Goal: Transaction & Acquisition: Purchase product/service

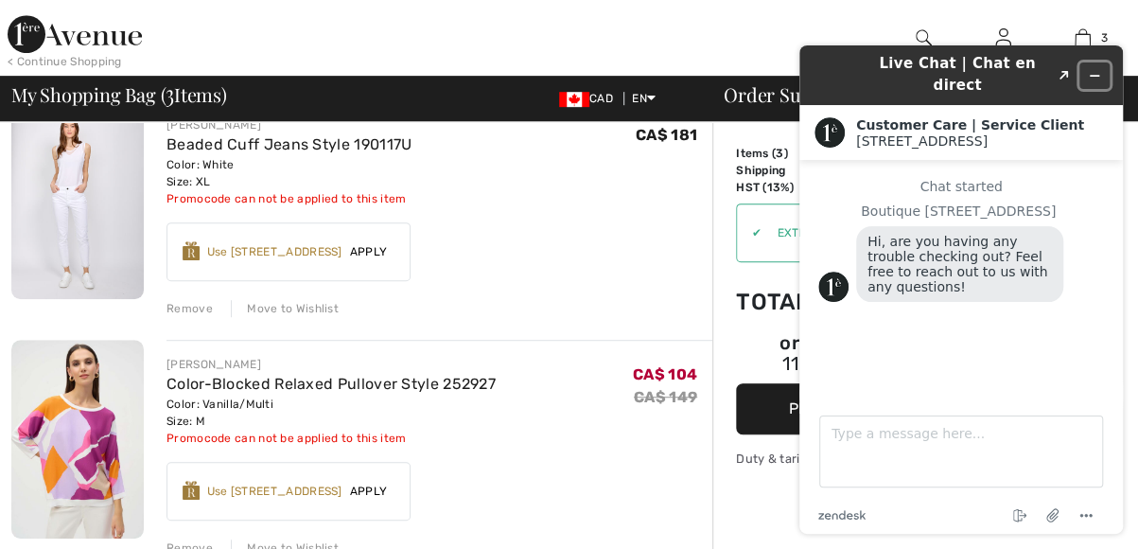
click at [1092, 69] on icon "Minimize widget" at bounding box center [1094, 75] width 13 height 13
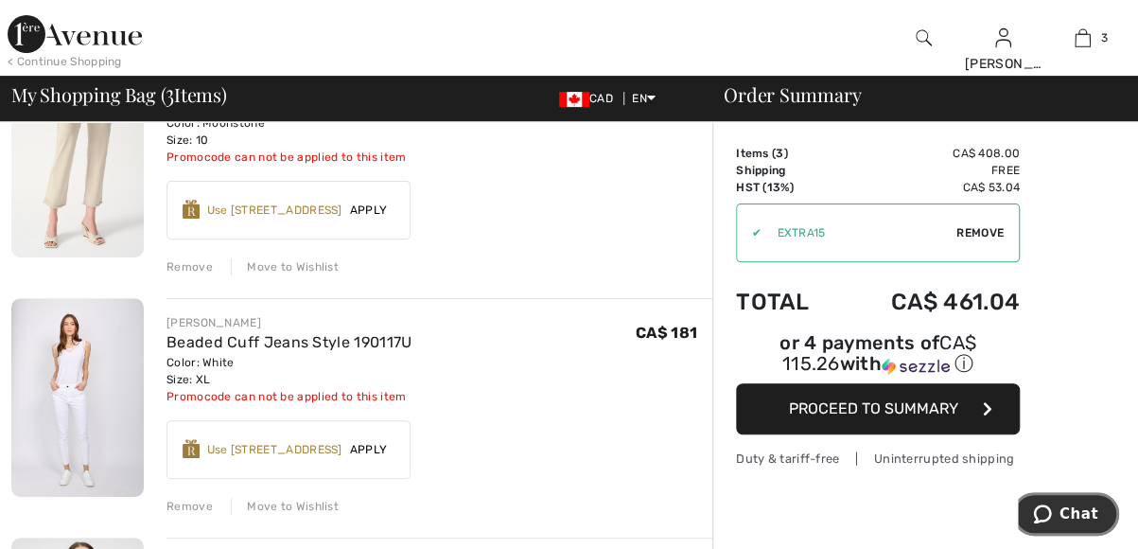
scroll to position [284, 0]
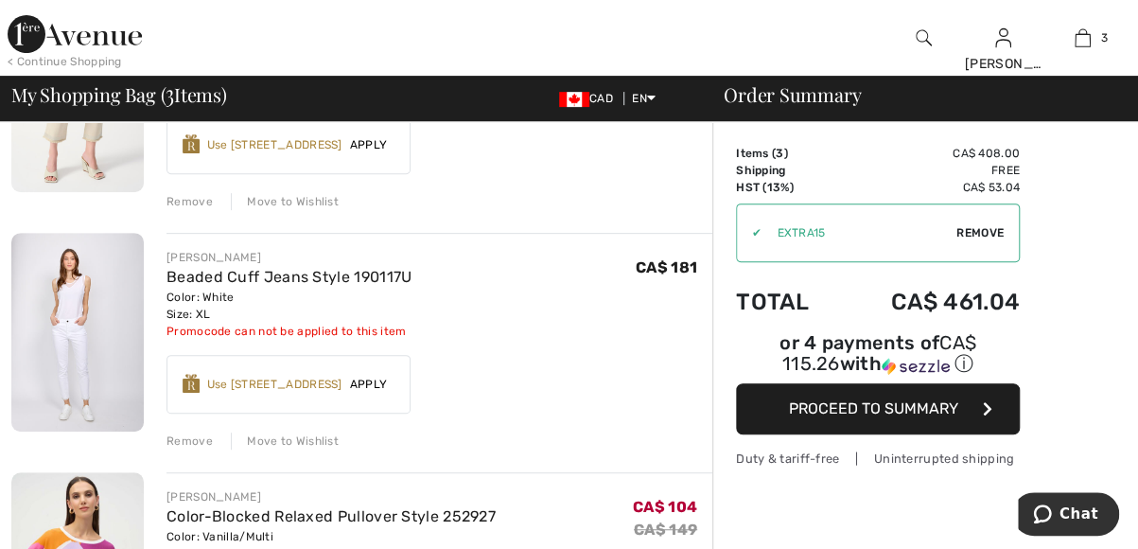
click at [68, 355] on img at bounding box center [77, 332] width 132 height 199
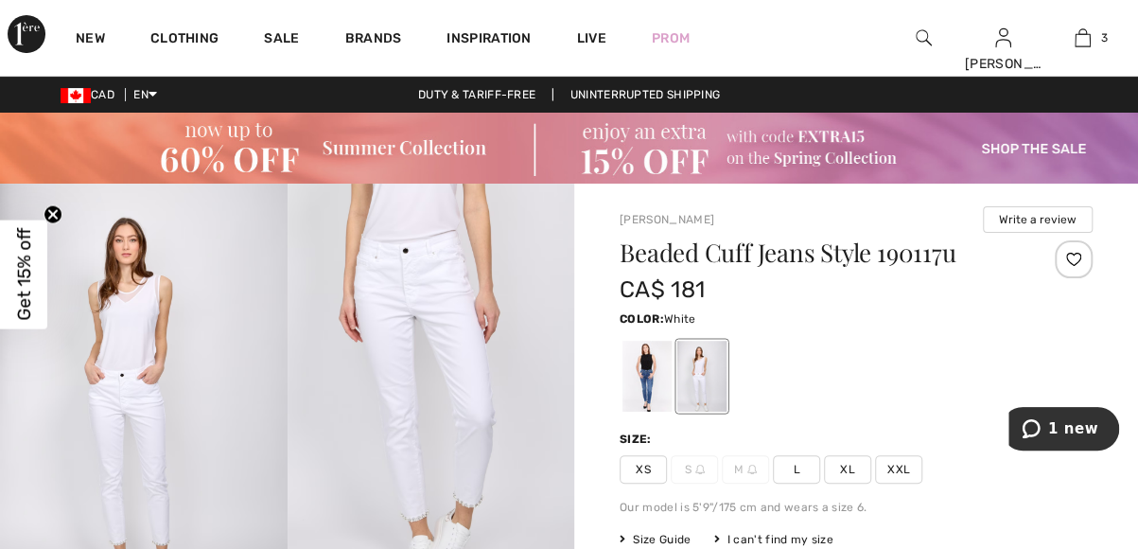
click at [797, 471] on span "L" at bounding box center [796, 469] width 47 height 28
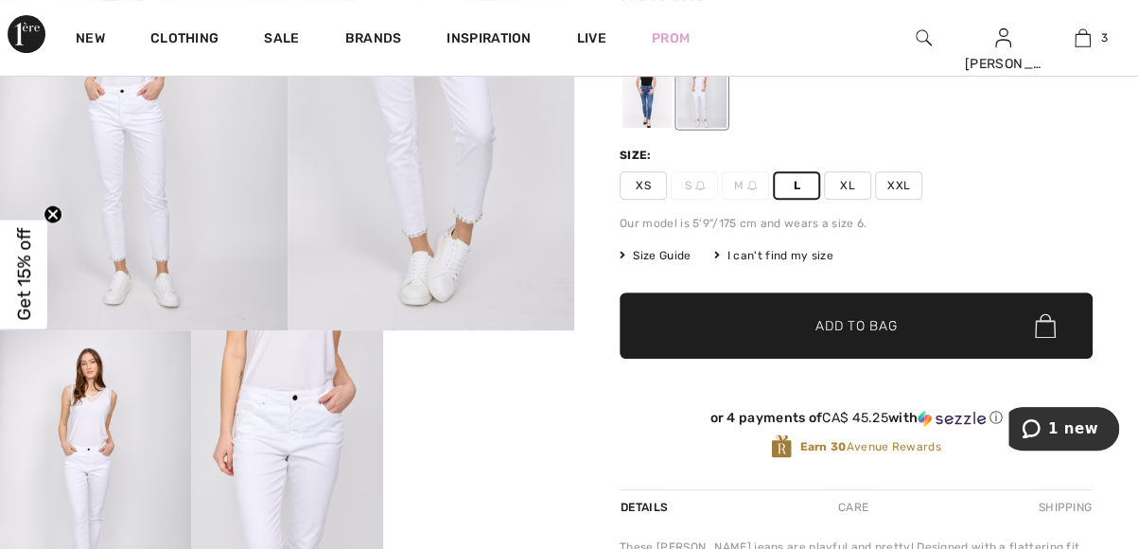
click at [868, 325] on span "Add to Bag" at bounding box center [856, 326] width 81 height 20
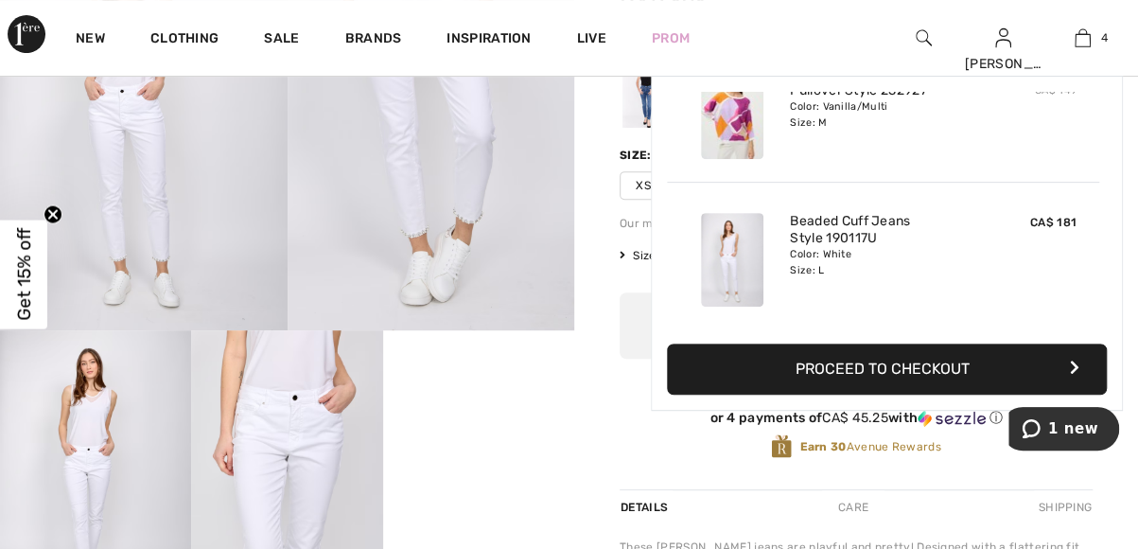
scroll to position [0, 0]
click at [1080, 50] on div "4 Added to Bag Joseph Ribkoff Cropped Straight Casual Trousers Style 243964 CA$…" at bounding box center [1083, 38] width 79 height 76
click at [913, 362] on button "Proceed to Checkout" at bounding box center [887, 368] width 440 height 51
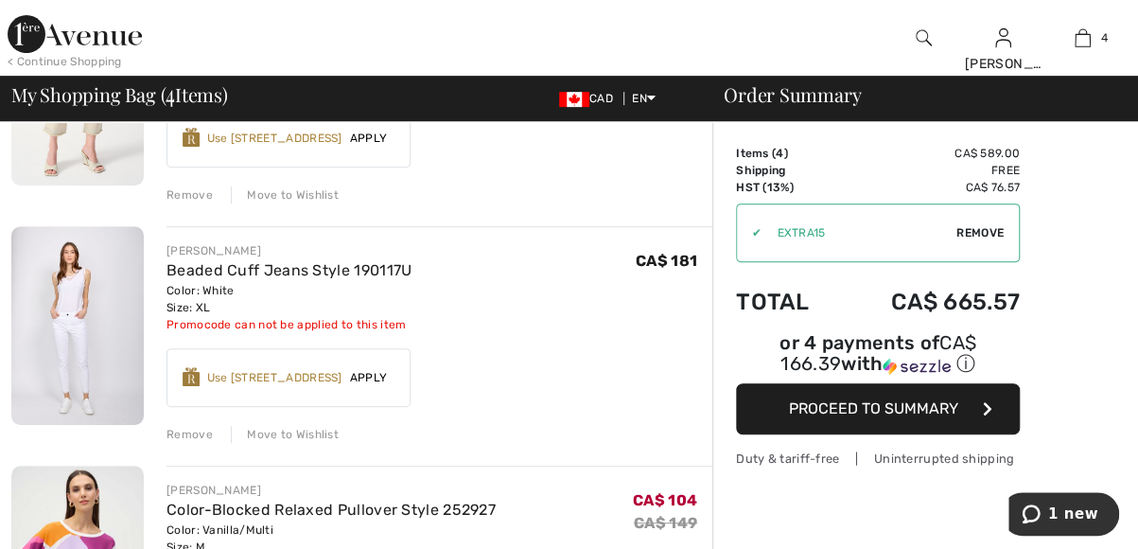
scroll to position [303, 0]
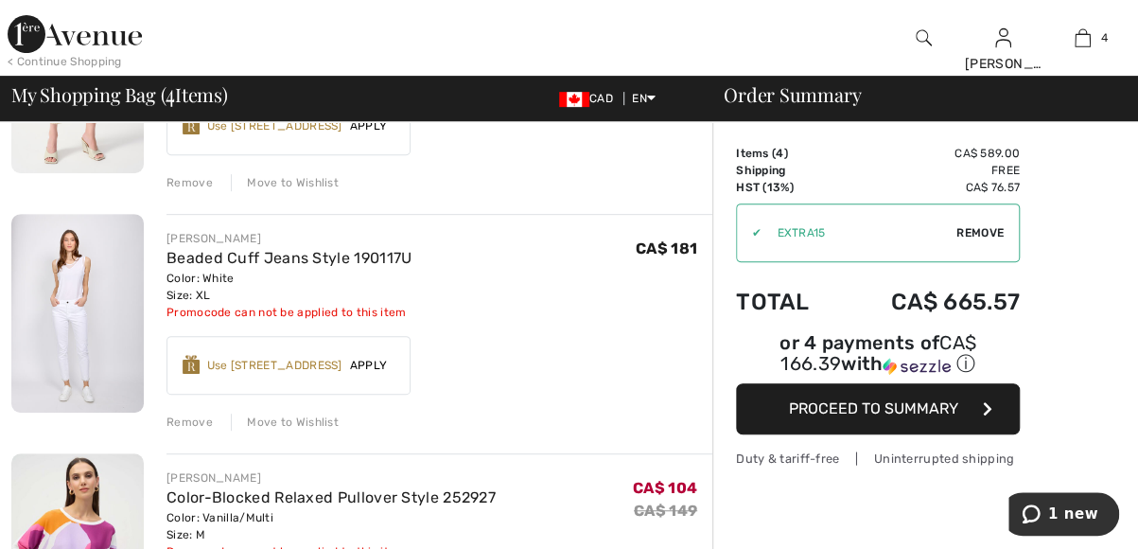
click at [206, 423] on div "Remove" at bounding box center [190, 421] width 46 height 17
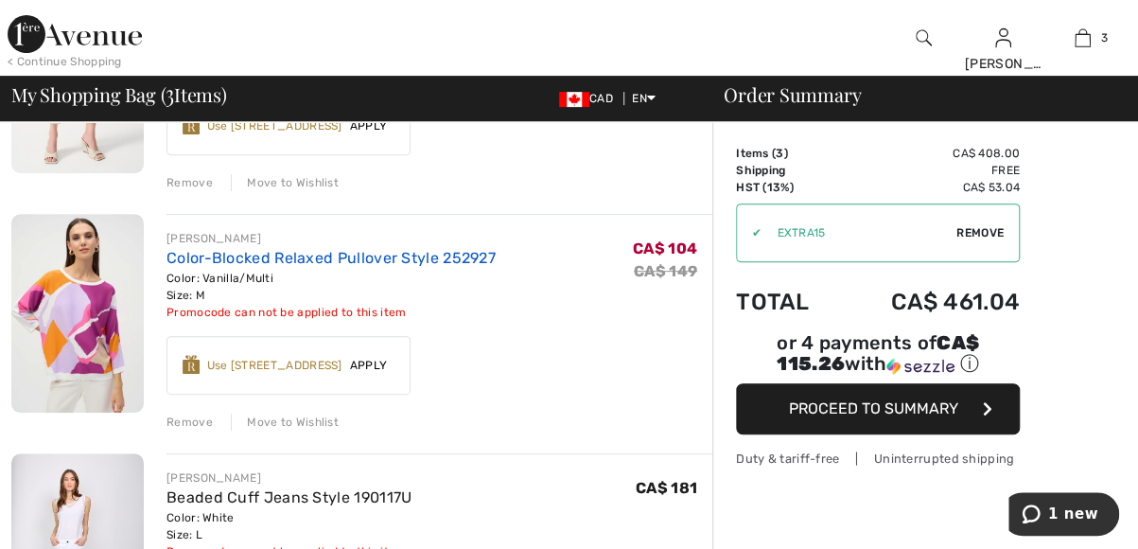
click at [228, 263] on link "Color-Blocked Relaxed Pullover Style 252927" at bounding box center [331, 258] width 329 height 18
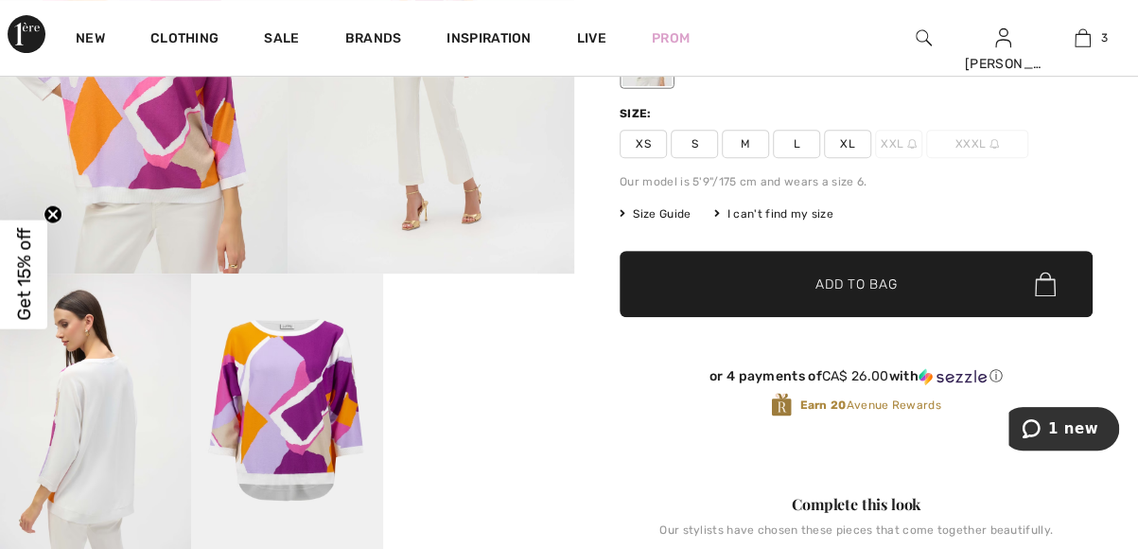
scroll to position [378, 0]
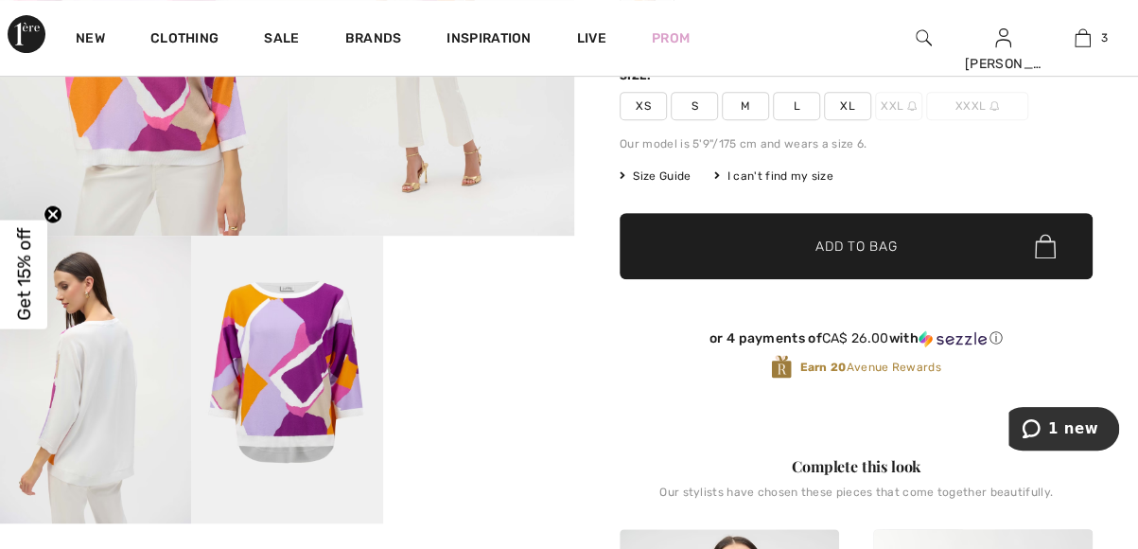
click at [483, 331] on video "Your browser does not support the video tag." at bounding box center [478, 284] width 191 height 96
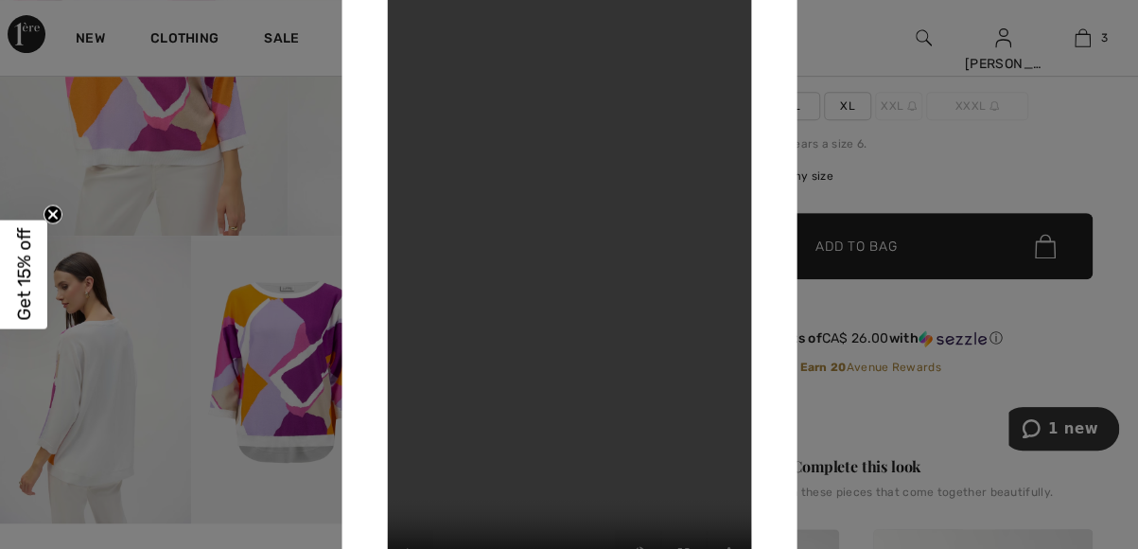
click at [99, 393] on div at bounding box center [569, 274] width 1138 height 549
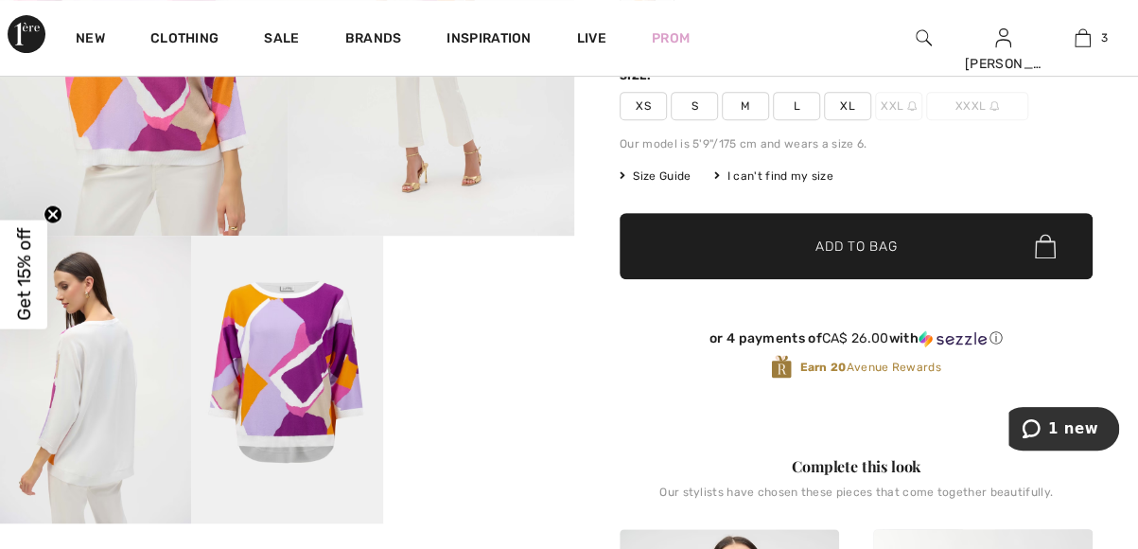
click at [99, 393] on img at bounding box center [95, 379] width 191 height 287
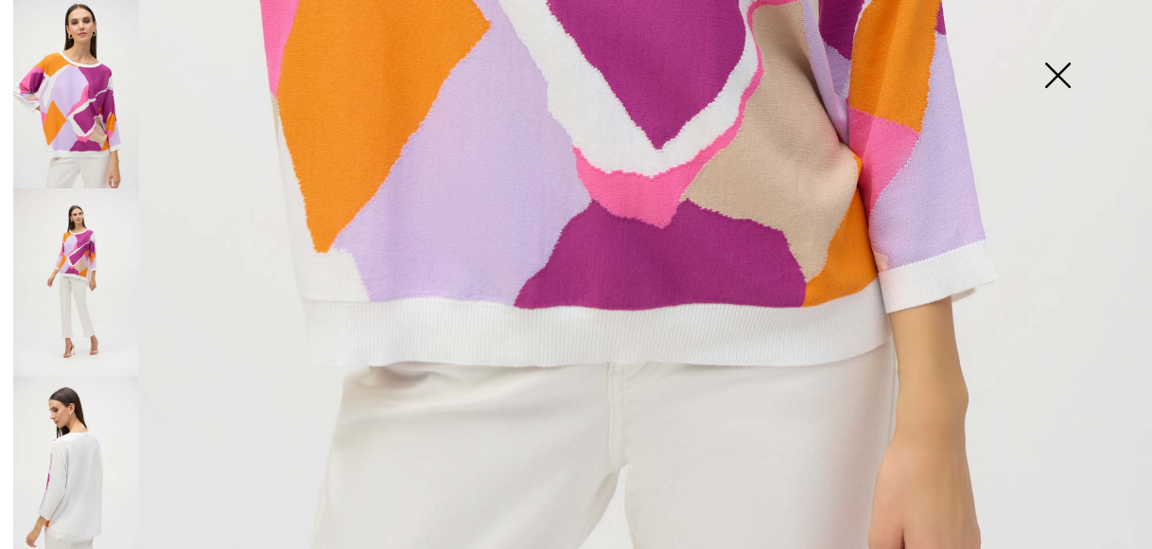
scroll to position [1156, 0]
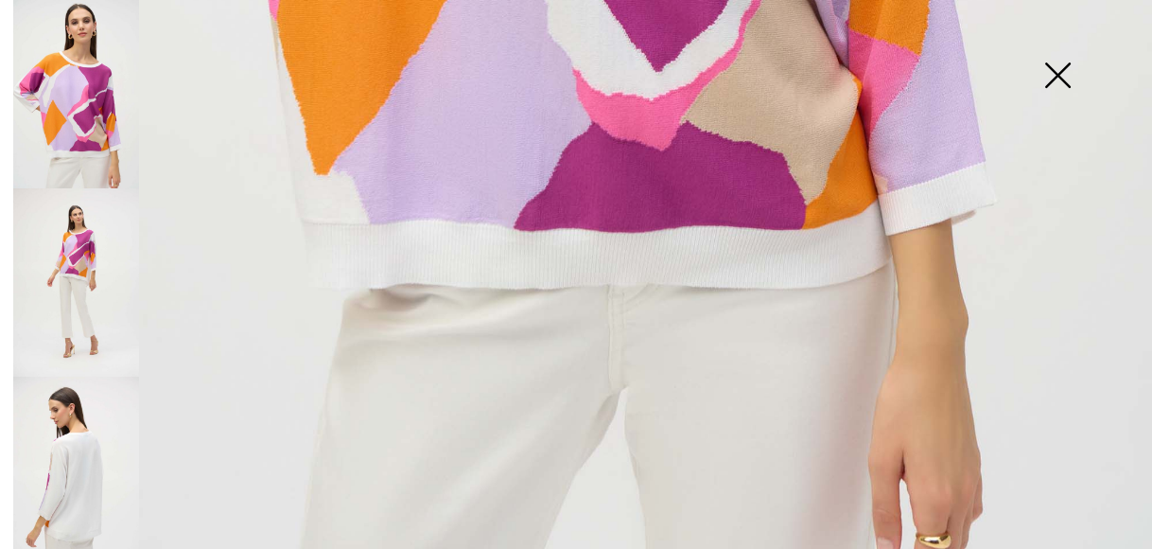
click at [68, 457] on img at bounding box center [76, 471] width 126 height 188
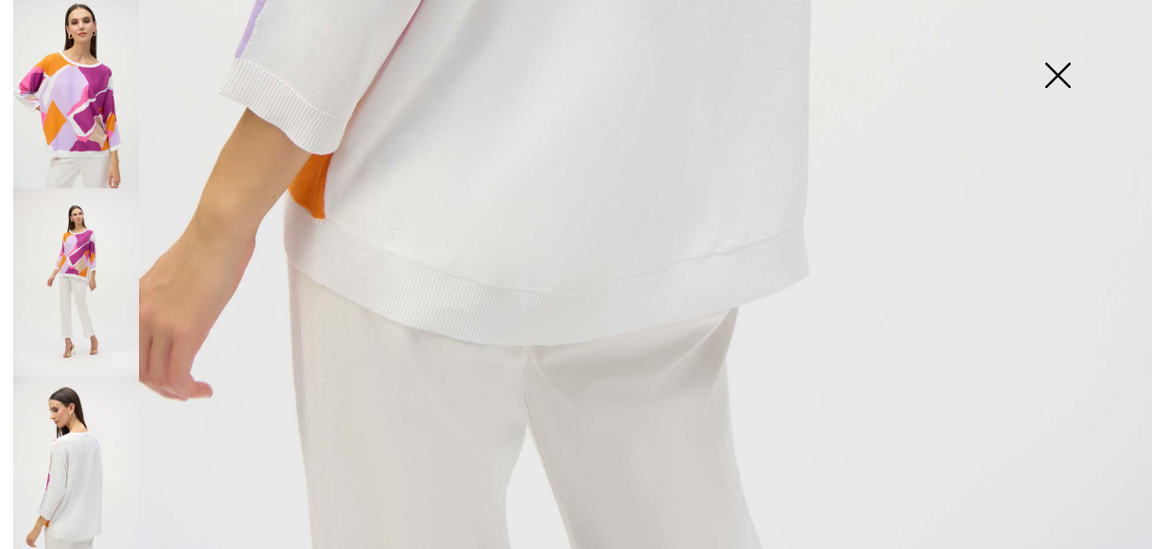
click at [1048, 74] on img at bounding box center [1057, 76] width 95 height 97
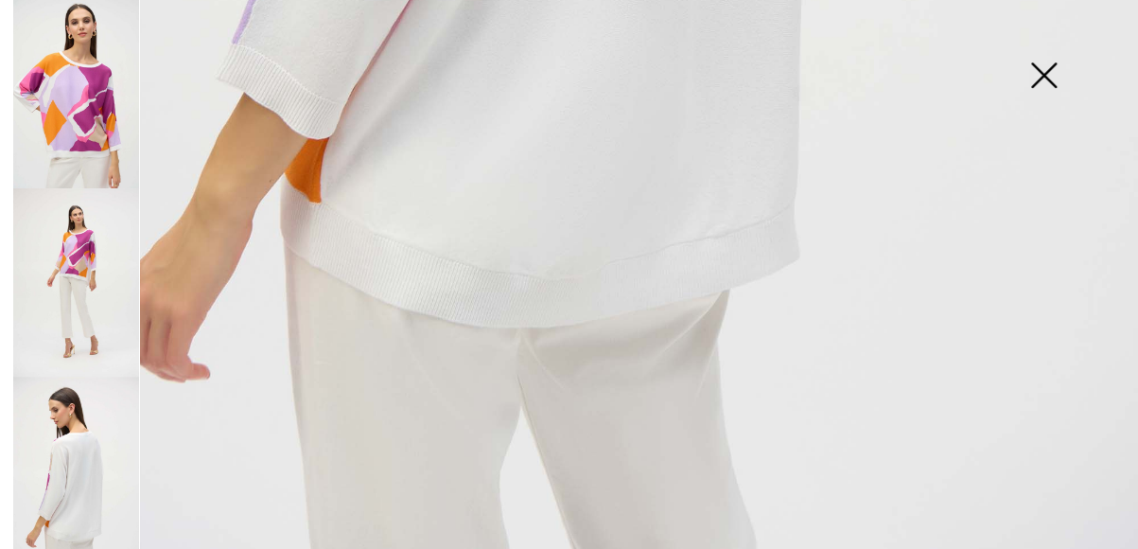
scroll to position [1134, 0]
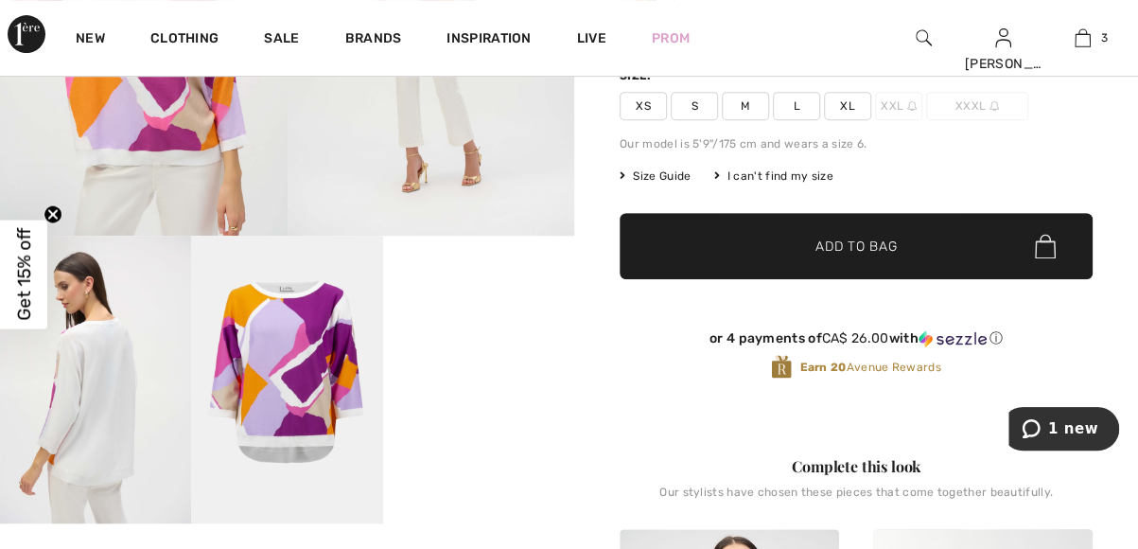
click at [692, 105] on span "S" at bounding box center [694, 106] width 47 height 28
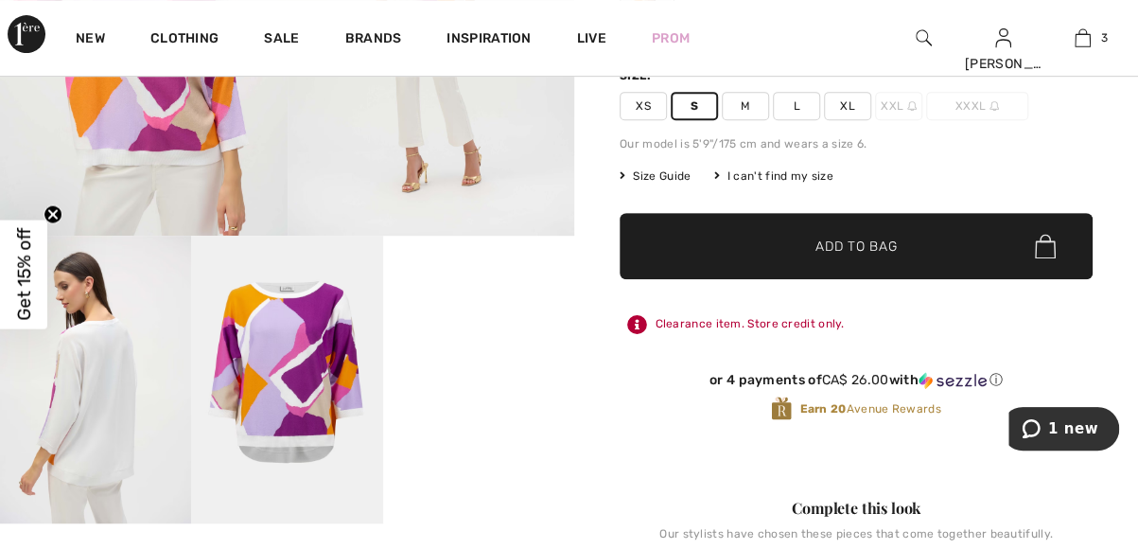
click at [817, 251] on span "Add to Bag" at bounding box center [856, 247] width 81 height 20
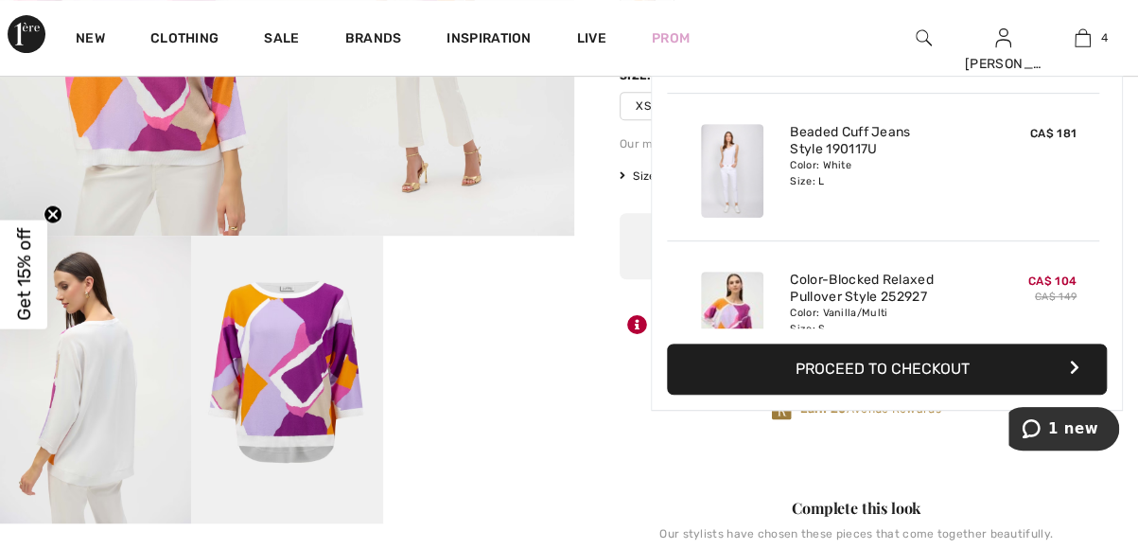
scroll to position [352, 0]
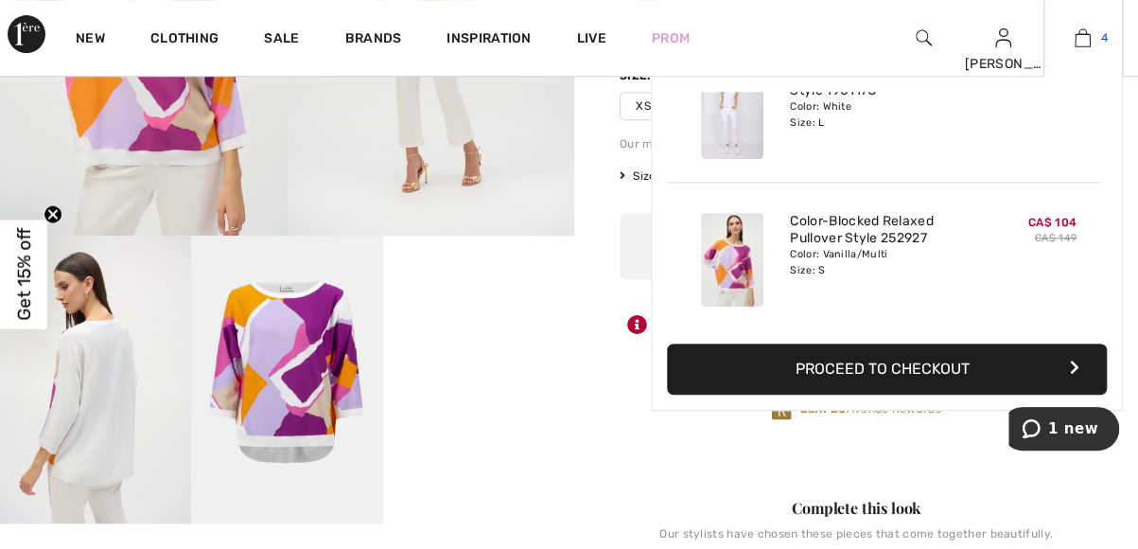
click at [1088, 39] on img at bounding box center [1083, 37] width 16 height 23
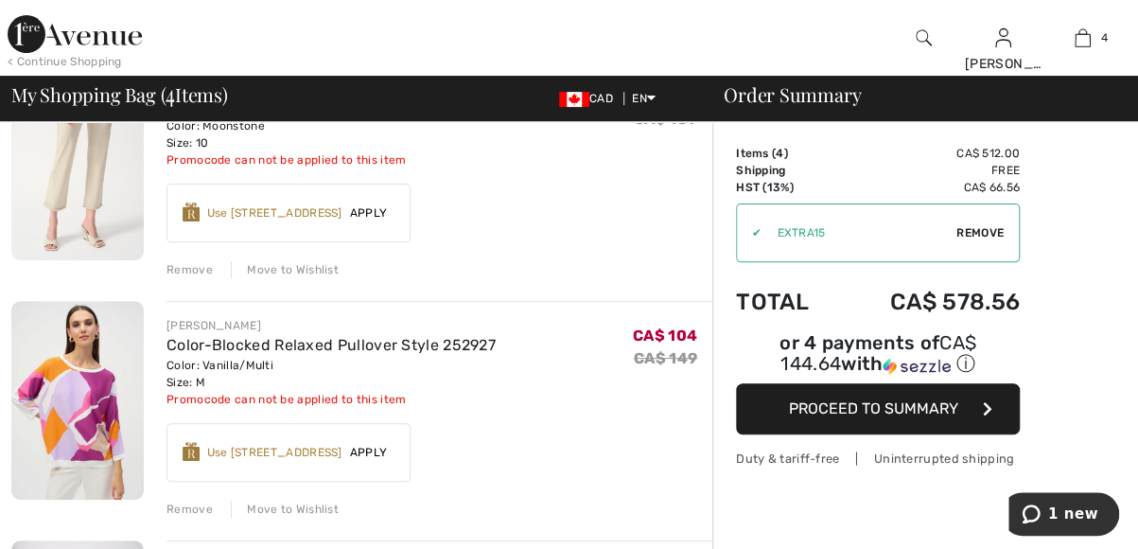
scroll to position [284, 0]
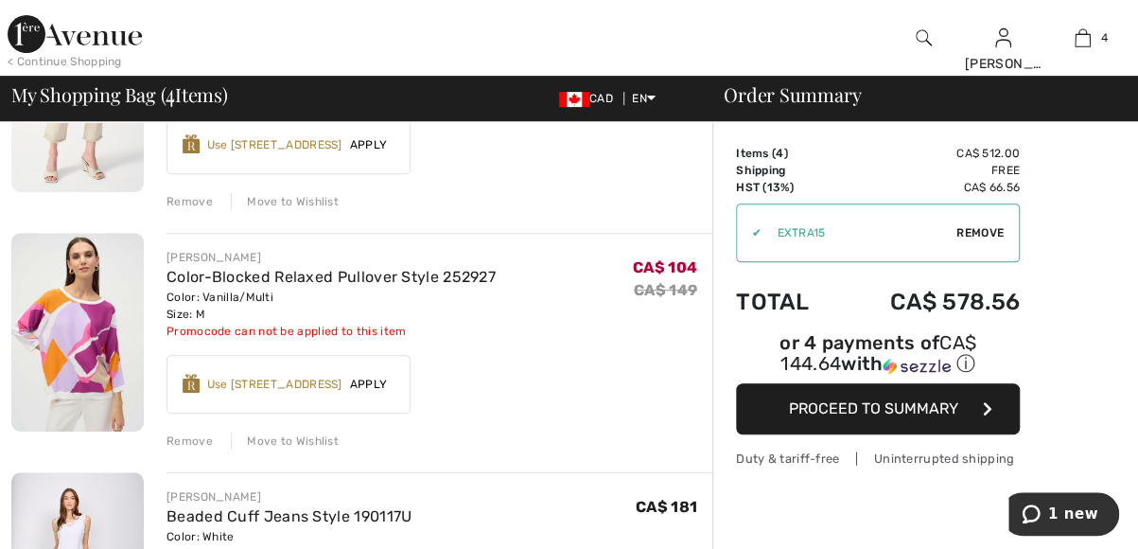
drag, startPoint x: 198, startPoint y: 438, endPoint x: 573, endPoint y: 381, distance: 379.9
click at [197, 438] on div "Remove" at bounding box center [190, 440] width 46 height 17
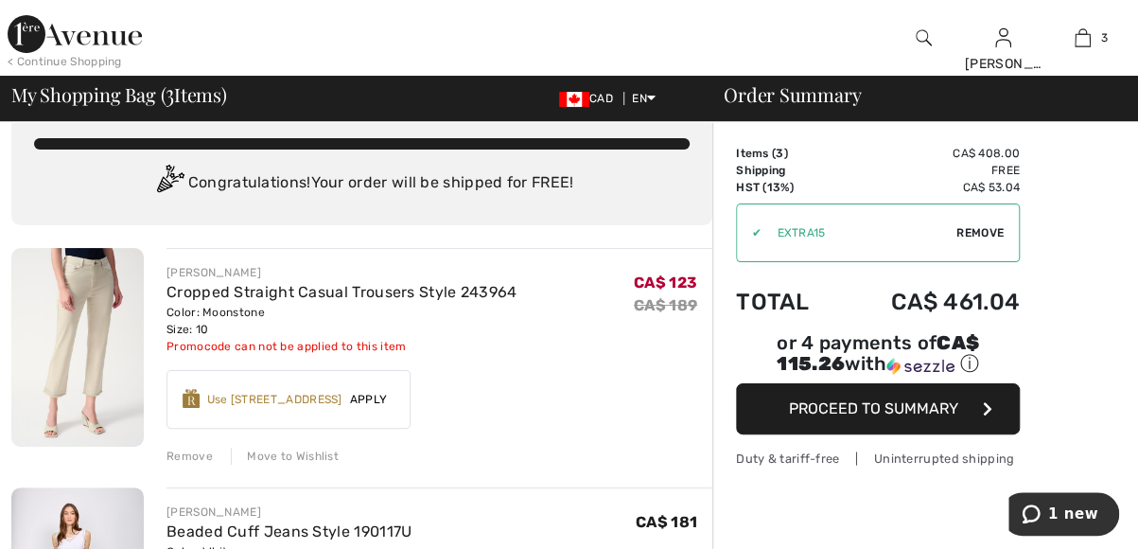
scroll to position [0, 0]
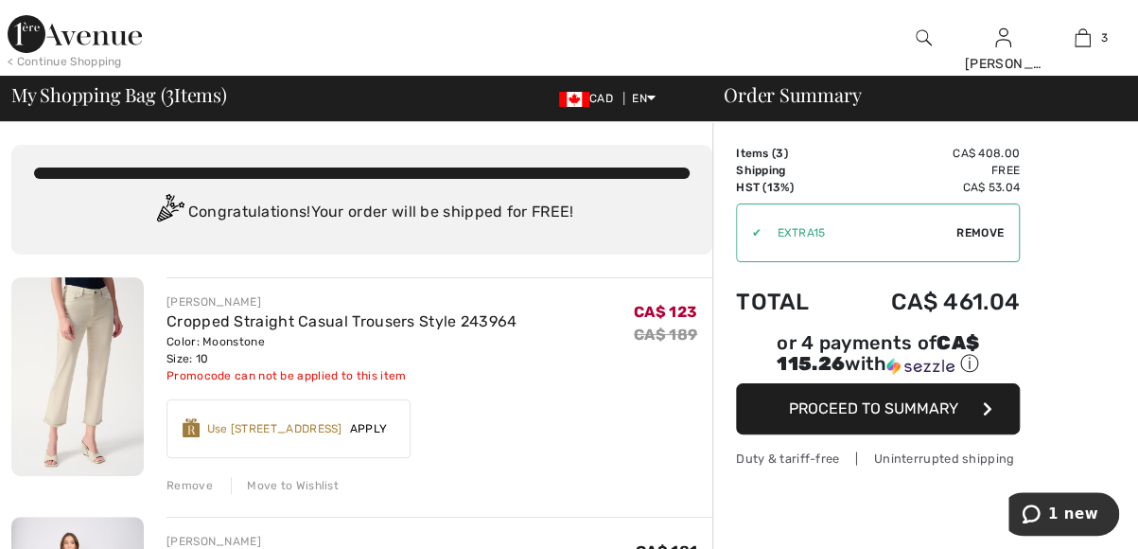
click at [882, 405] on span "Proceed to Summary" at bounding box center [873, 408] width 169 height 18
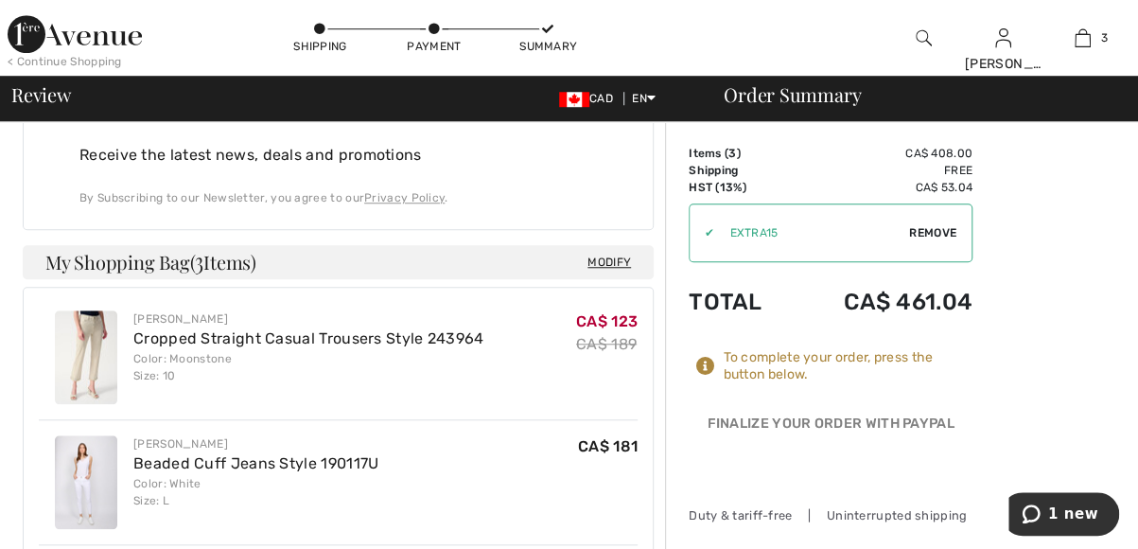
scroll to position [706, 0]
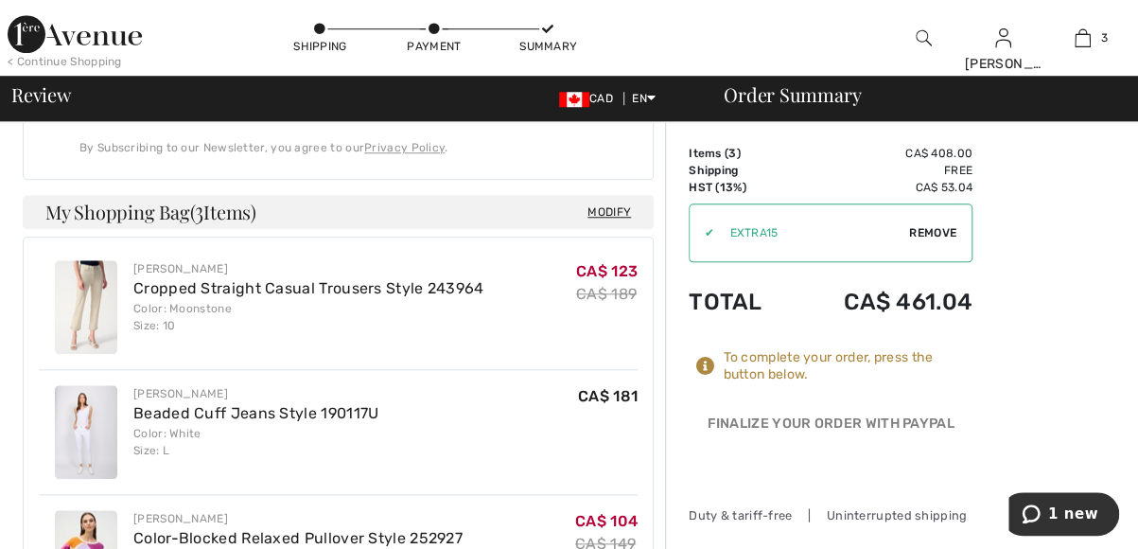
click at [937, 234] on span "Remove" at bounding box center [932, 232] width 47 height 17
click at [940, 228] on span "Apply" at bounding box center [939, 232] width 38 height 17
click at [764, 240] on input "TEXT" at bounding box center [805, 232] width 230 height 57
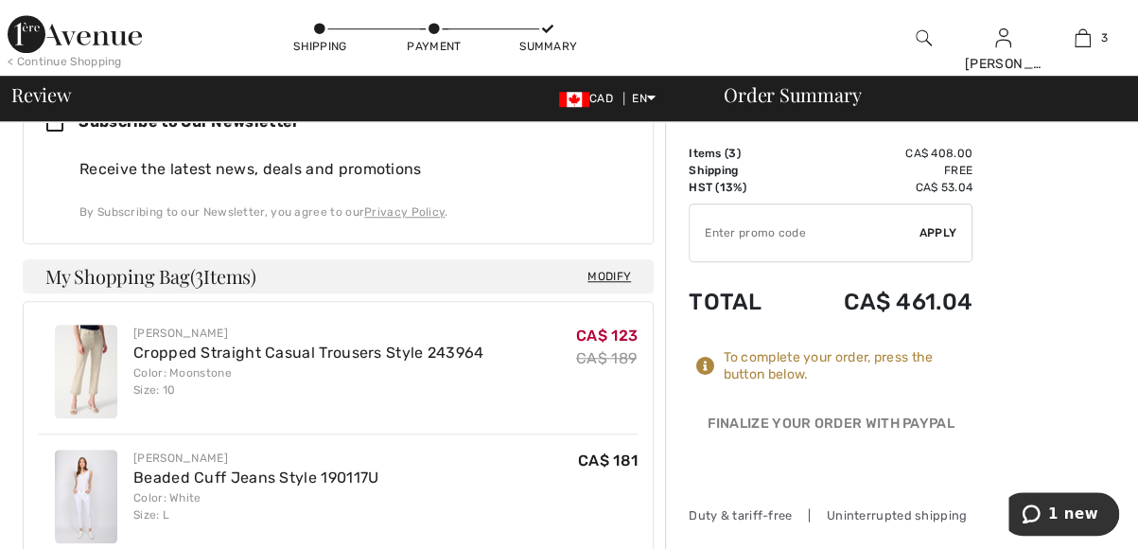
scroll to position [611, 0]
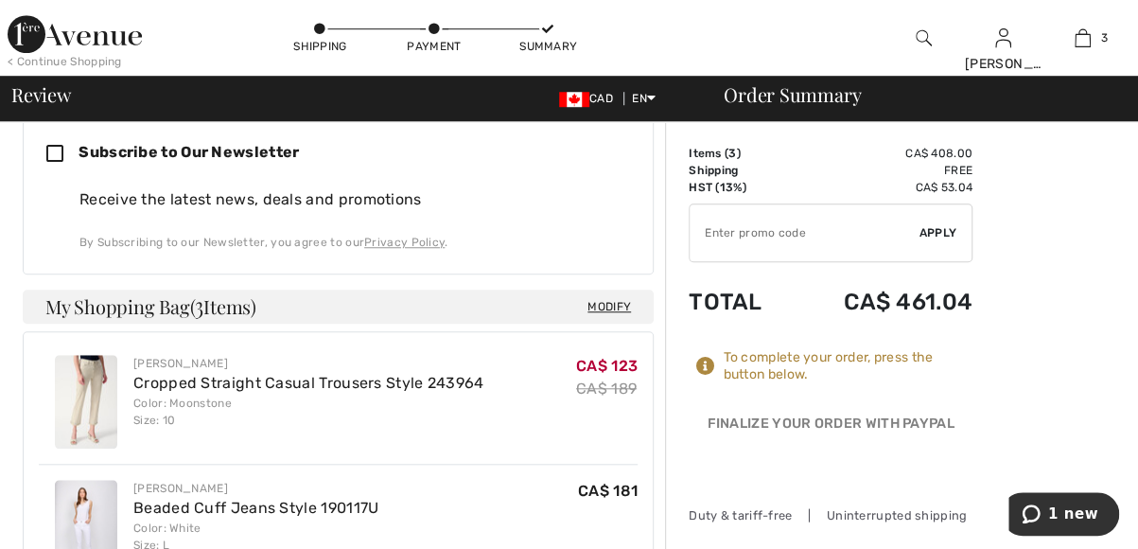
click at [751, 230] on input "TEXT" at bounding box center [805, 232] width 230 height 57
type input "EXTRA15"
click at [948, 234] on span "Apply" at bounding box center [939, 232] width 38 height 17
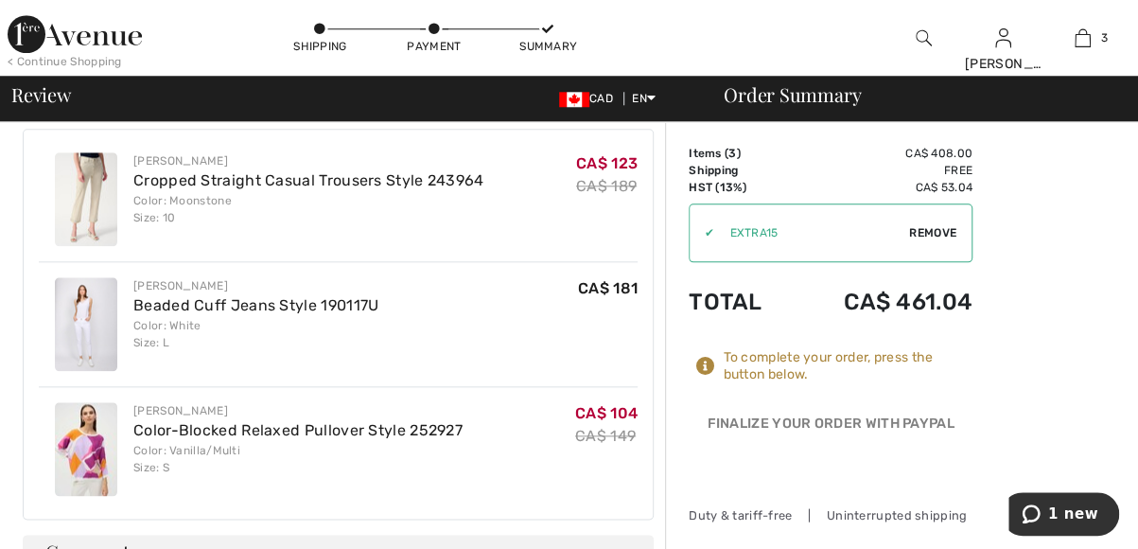
scroll to position [852, 0]
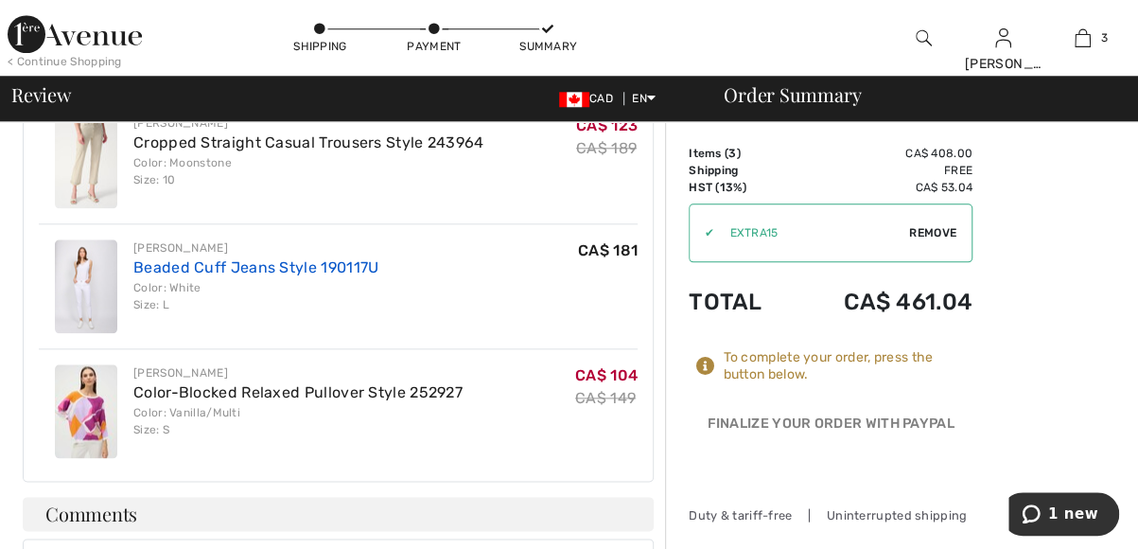
click at [168, 258] on link "Beaded Cuff Jeans Style 190117U" at bounding box center [255, 267] width 245 height 18
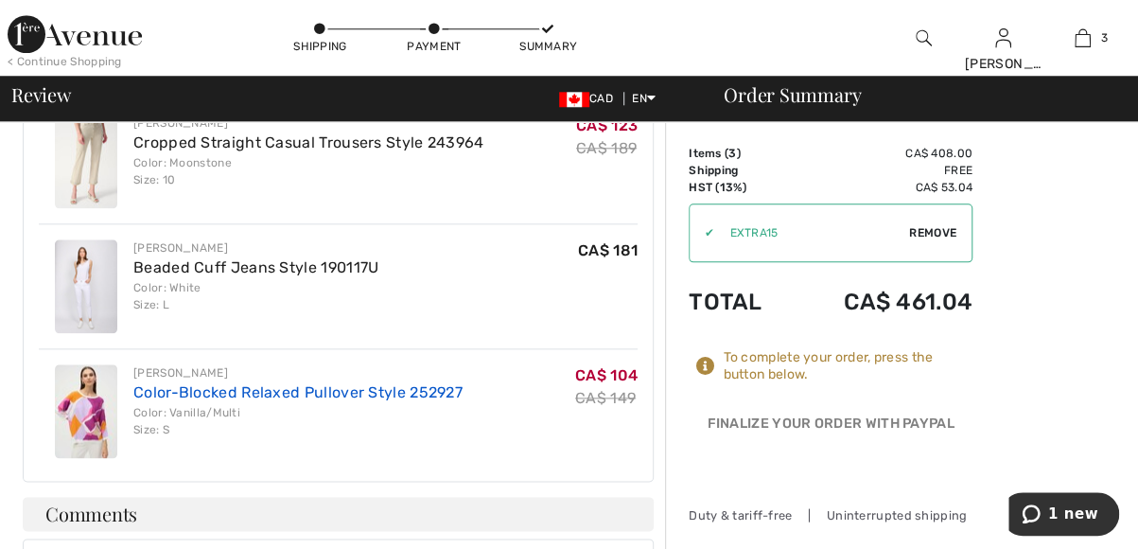
click at [179, 383] on link "Color-Blocked Relaxed Pullover Style 252927" at bounding box center [297, 392] width 329 height 18
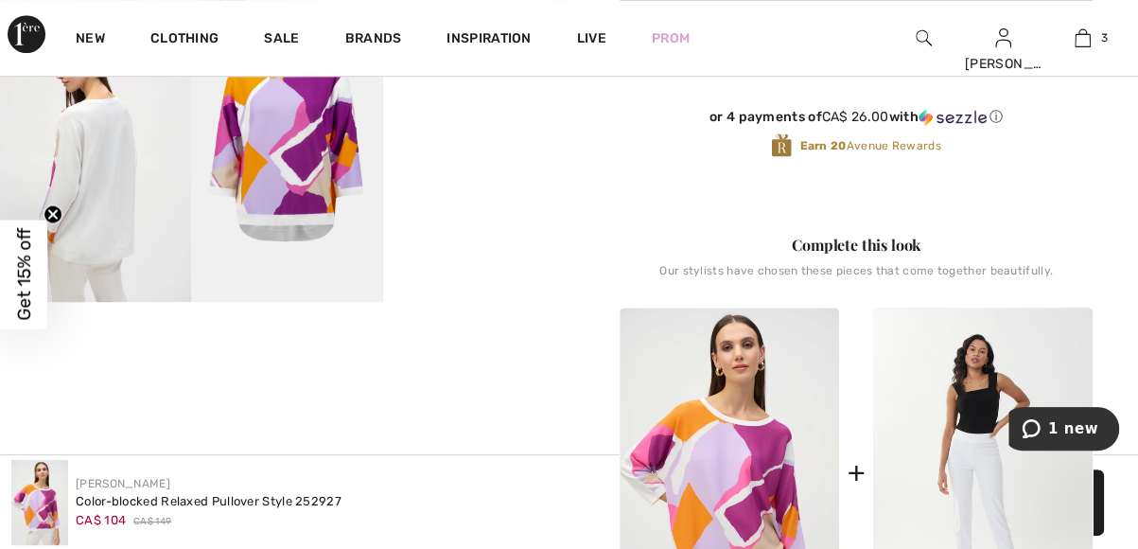
scroll to position [568, 0]
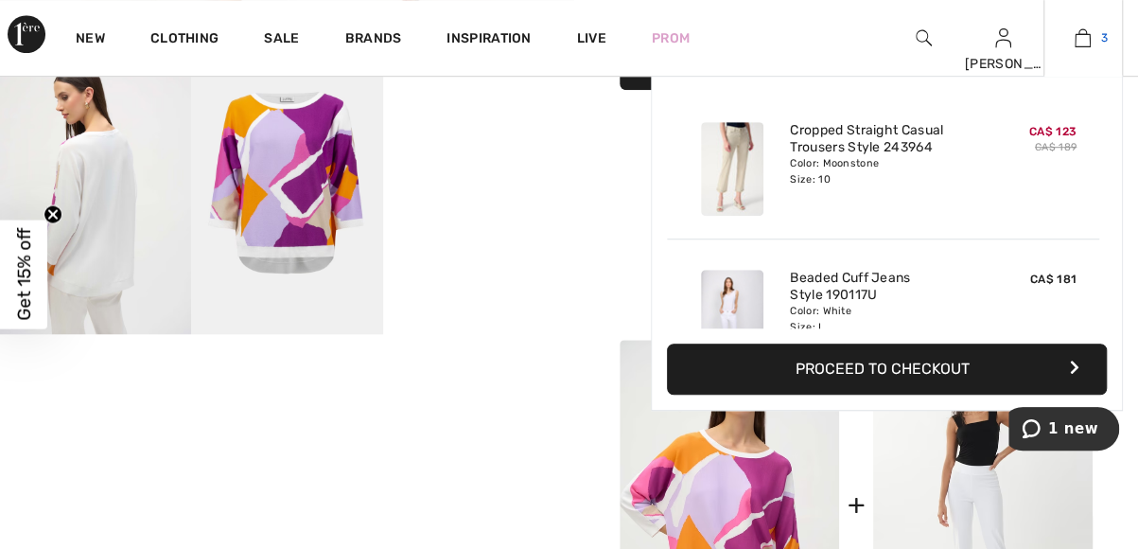
click at [1080, 41] on img at bounding box center [1083, 37] width 16 height 23
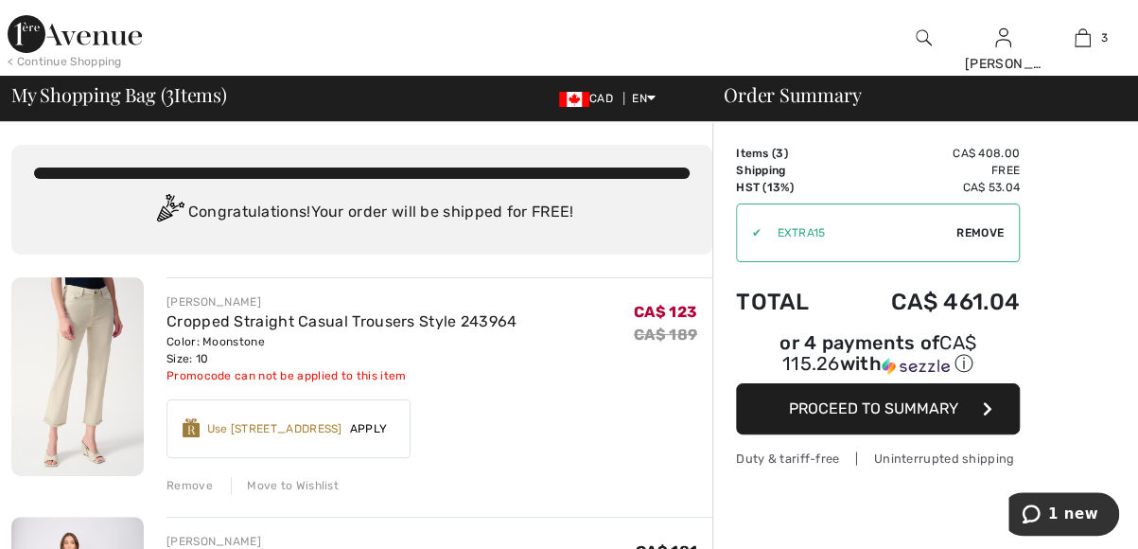
click at [887, 406] on span "Proceed to Summary" at bounding box center [873, 408] width 169 height 18
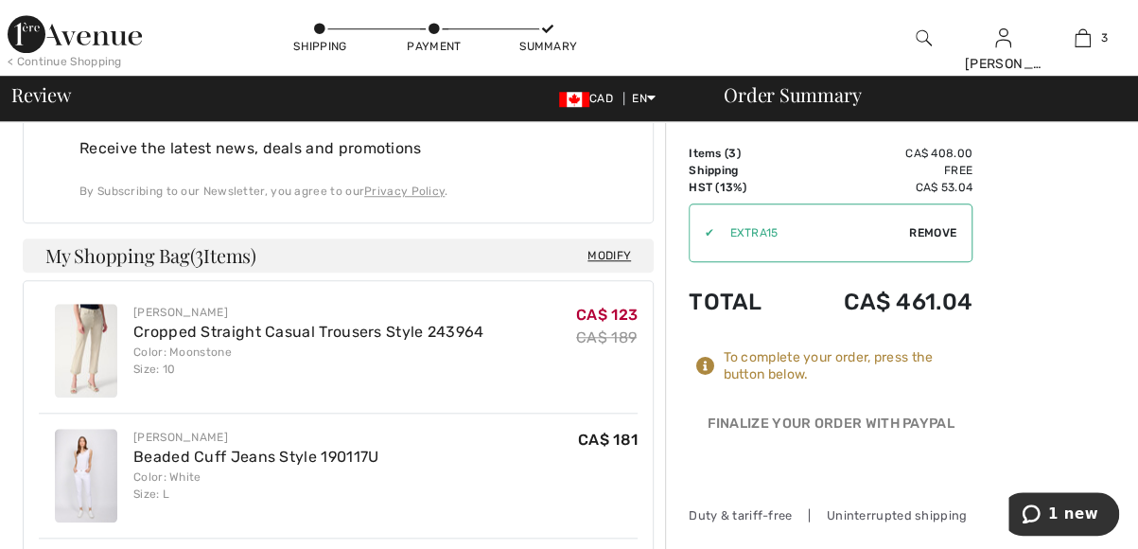
scroll to position [852, 0]
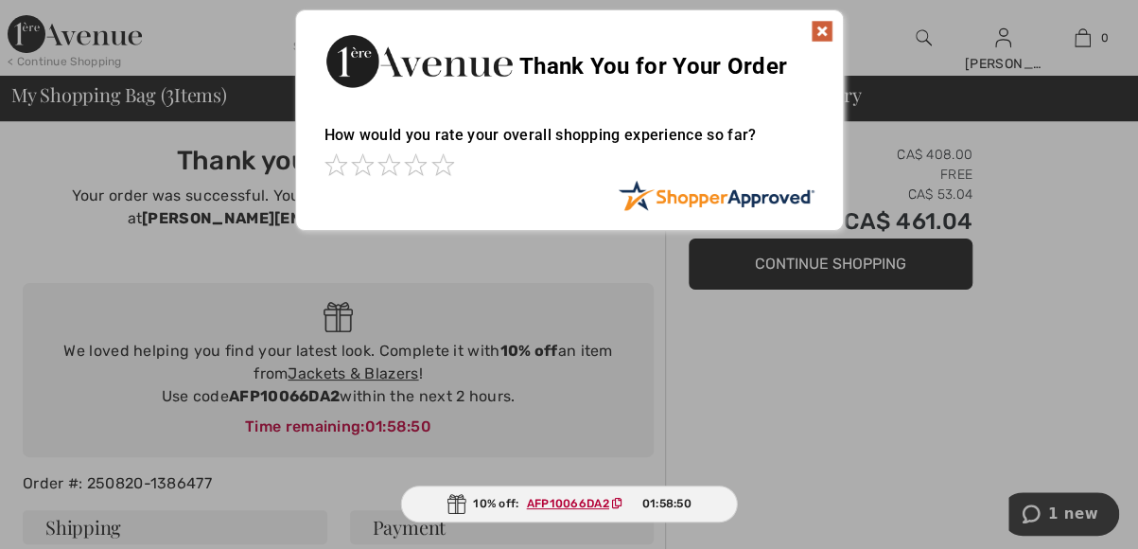
click at [1080, 517] on div at bounding box center [569, 274] width 1138 height 549
click at [818, 26] on img at bounding box center [822, 31] width 23 height 23
